Goal: Task Accomplishment & Management: Manage account settings

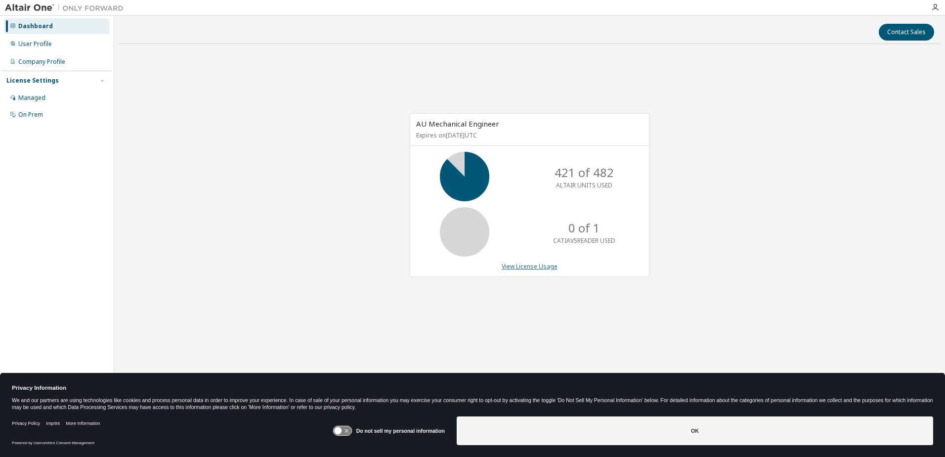
click at [540, 268] on link "View License Usage" at bounding box center [530, 266] width 56 height 8
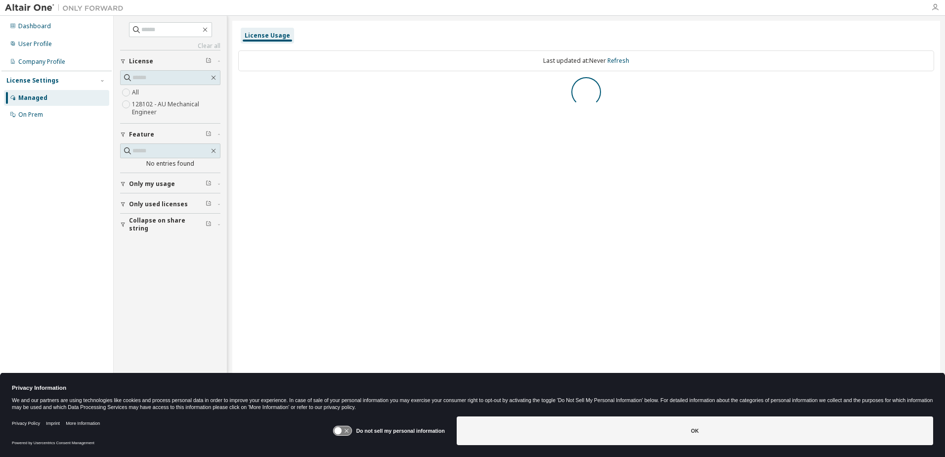
click at [933, 6] on div at bounding box center [935, 7] width 20 height 8
click at [934, 6] on icon "button" at bounding box center [935, 7] width 8 height 8
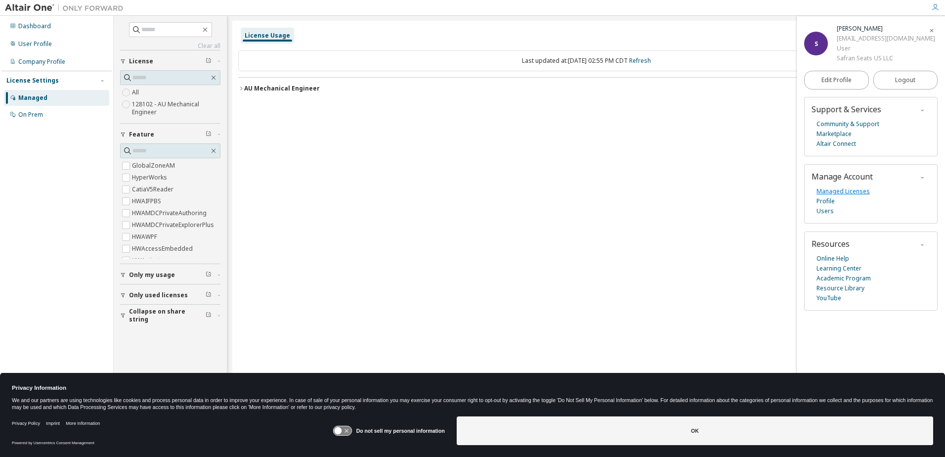
click at [843, 190] on link "Managed Licenses" at bounding box center [842, 191] width 53 height 10
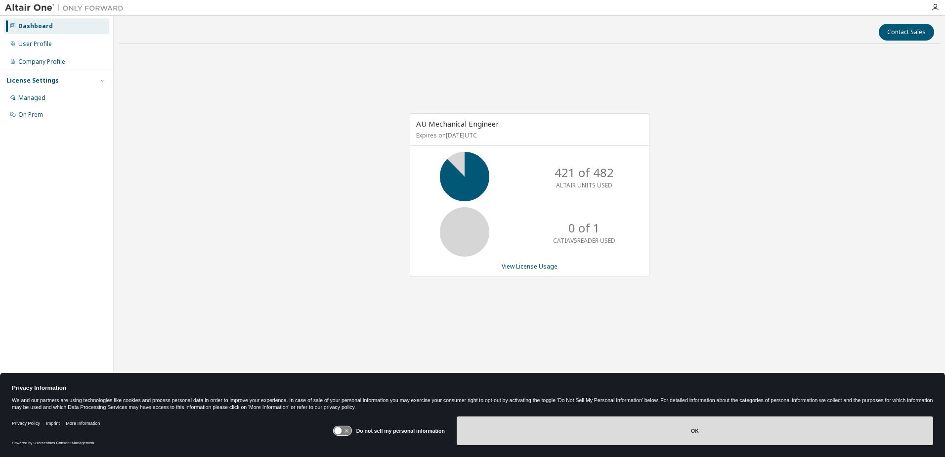
click at [663, 423] on button "OK" at bounding box center [695, 430] width 476 height 29
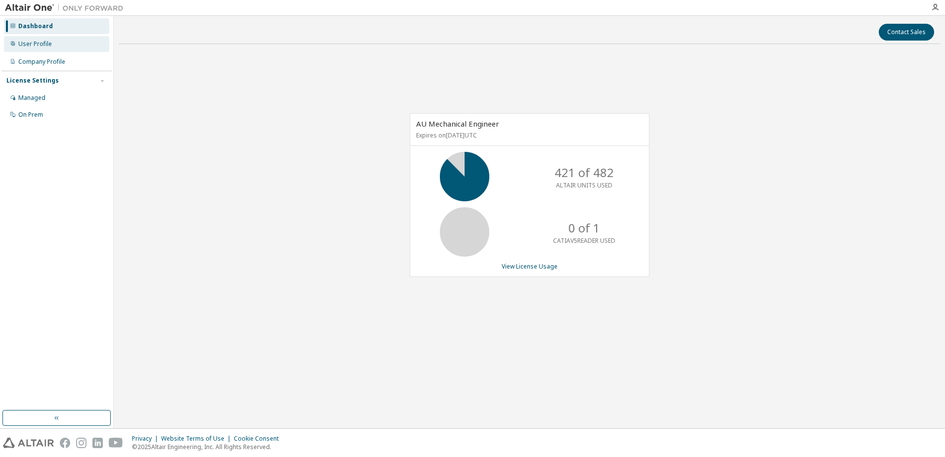
click at [42, 41] on div "User Profile" at bounding box center [35, 44] width 34 height 8
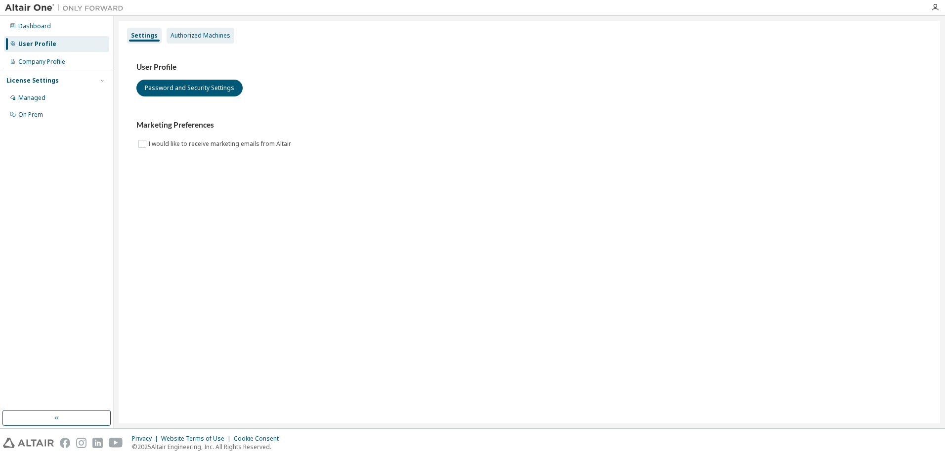
click at [216, 32] on div "Authorized Machines" at bounding box center [200, 36] width 60 height 8
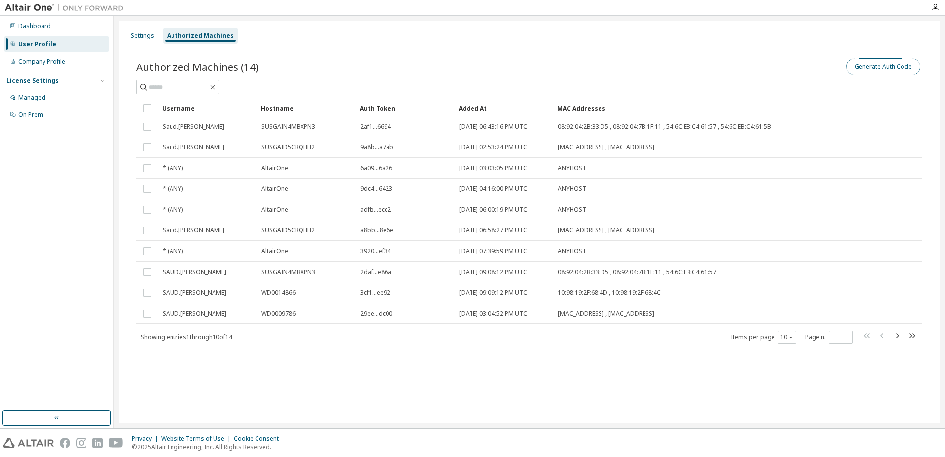
click at [894, 67] on button "Generate Auth Code" at bounding box center [883, 66] width 74 height 17
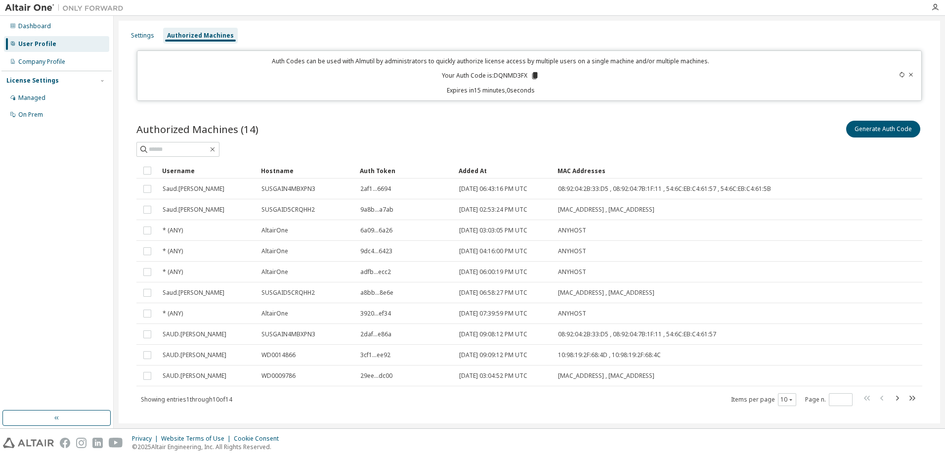
click at [513, 74] on p "Your Auth Code is: DQNMD3FX" at bounding box center [490, 75] width 97 height 9
copy p "DQNMD3FX"
